Goal: Navigation & Orientation: Find specific page/section

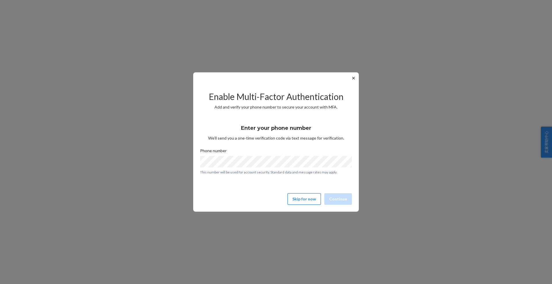
click at [313, 198] on button "Skip for now" at bounding box center [303, 198] width 33 height 11
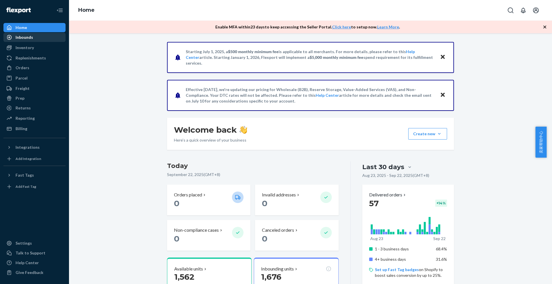
click at [28, 39] on div "Inbounds" at bounding box center [25, 37] width 18 height 6
